Goal: Task Accomplishment & Management: Use online tool/utility

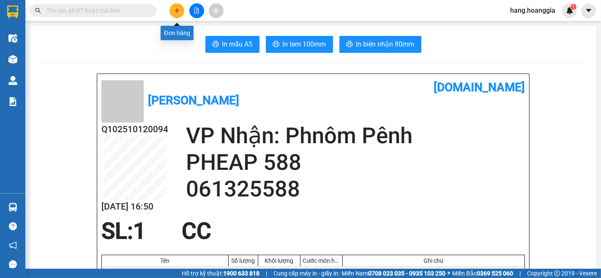
click at [177, 5] on button at bounding box center [176, 10] width 15 height 15
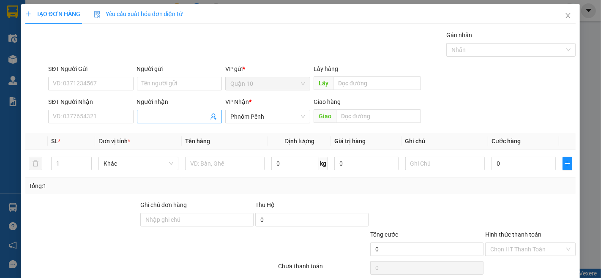
click at [155, 114] on input "Người nhận" at bounding box center [175, 116] width 66 height 9
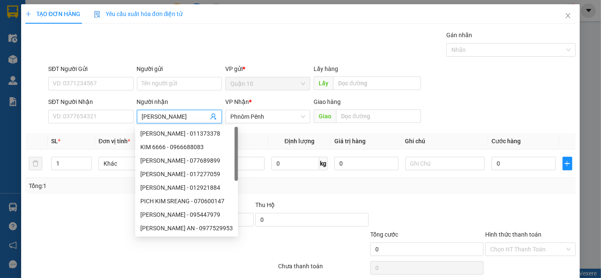
type input "[PERSON_NAME]"
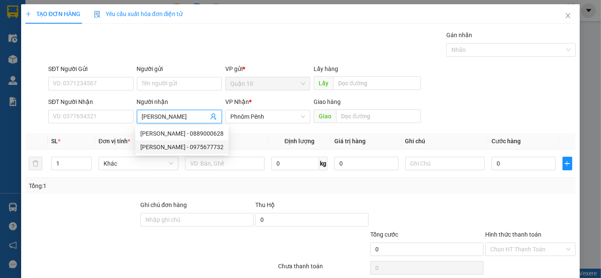
click at [163, 145] on div "[PERSON_NAME] - 0975677732" at bounding box center [181, 146] width 83 height 9
type input "0975677732"
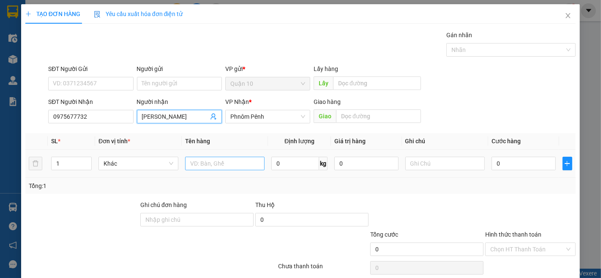
type input "[PERSON_NAME]"
click at [212, 161] on input "text" at bounding box center [225, 164] width 80 height 14
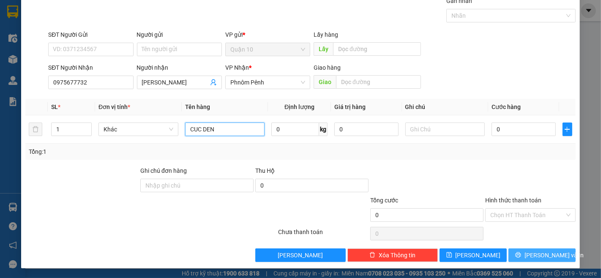
type input "CUC DEN"
drag, startPoint x: 541, startPoint y: 257, endPoint x: 534, endPoint y: 237, distance: 21.7
click at [539, 256] on span "[PERSON_NAME] và In" at bounding box center [553, 254] width 59 height 9
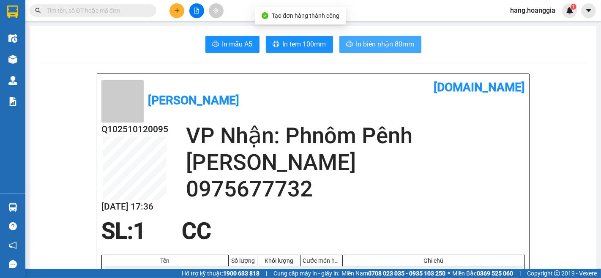
click at [374, 46] on span "In biên nhận 80mm" at bounding box center [385, 44] width 58 height 11
